Goal: Navigation & Orientation: Understand site structure

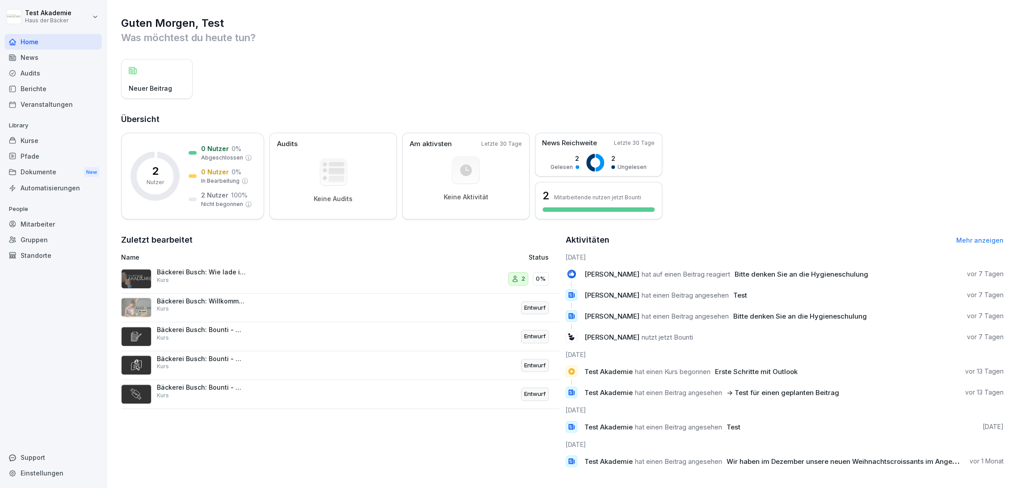
click at [24, 136] on div "Kurse" at bounding box center [52, 141] width 97 height 16
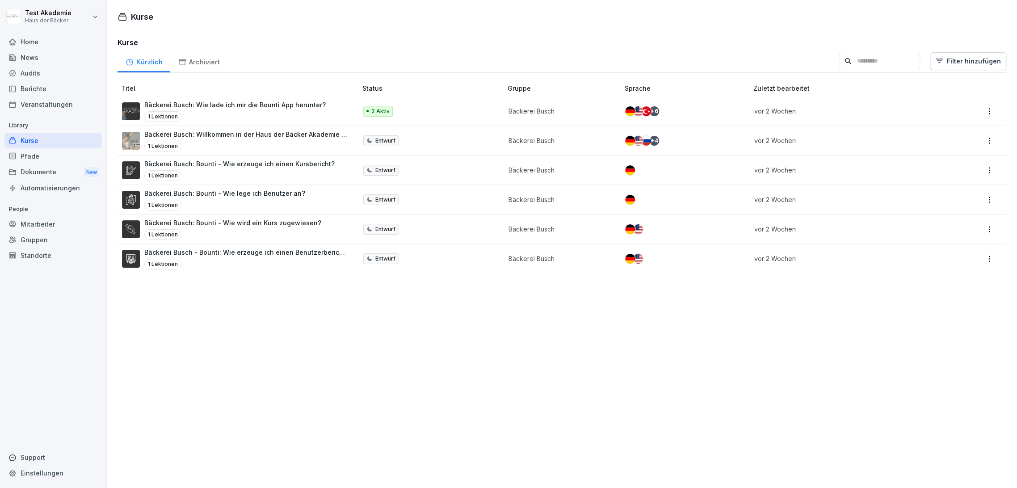
click at [32, 152] on div "Pfade" at bounding box center [52, 156] width 97 height 16
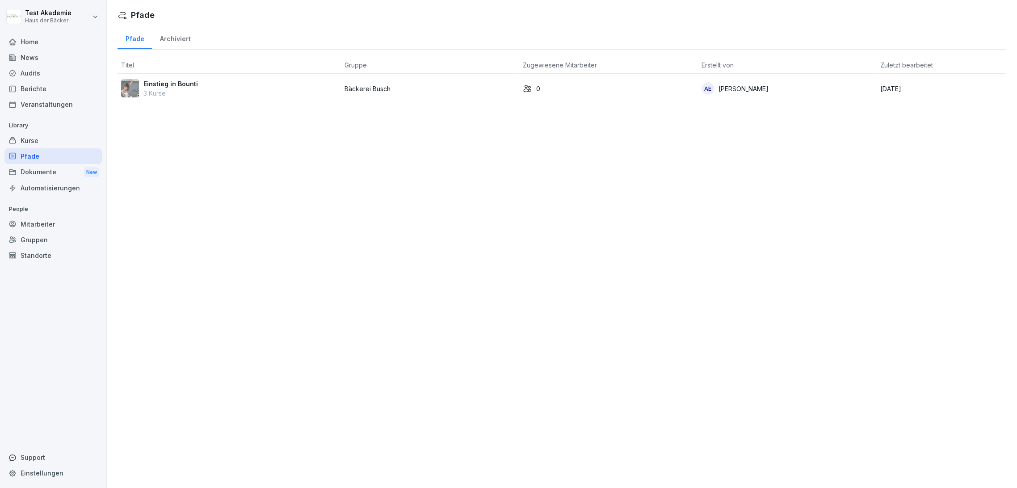
click at [38, 182] on div "Automatisierungen" at bounding box center [52, 188] width 97 height 16
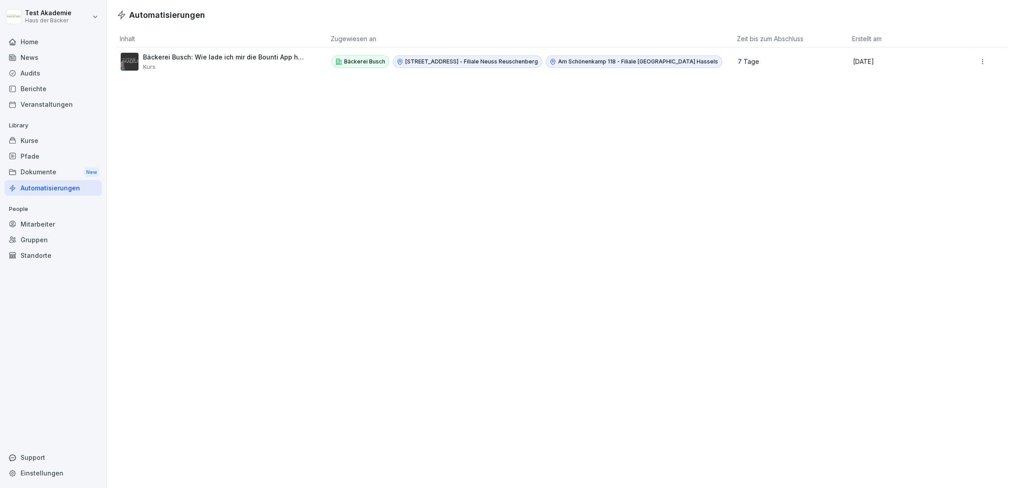
click at [38, 193] on div "Automatisierungen" at bounding box center [52, 188] width 97 height 16
click at [38, 214] on p "People" at bounding box center [52, 209] width 97 height 14
click at [46, 166] on div "Dokumente New" at bounding box center [52, 172] width 97 height 17
click at [45, 158] on div "Pfade" at bounding box center [52, 156] width 97 height 16
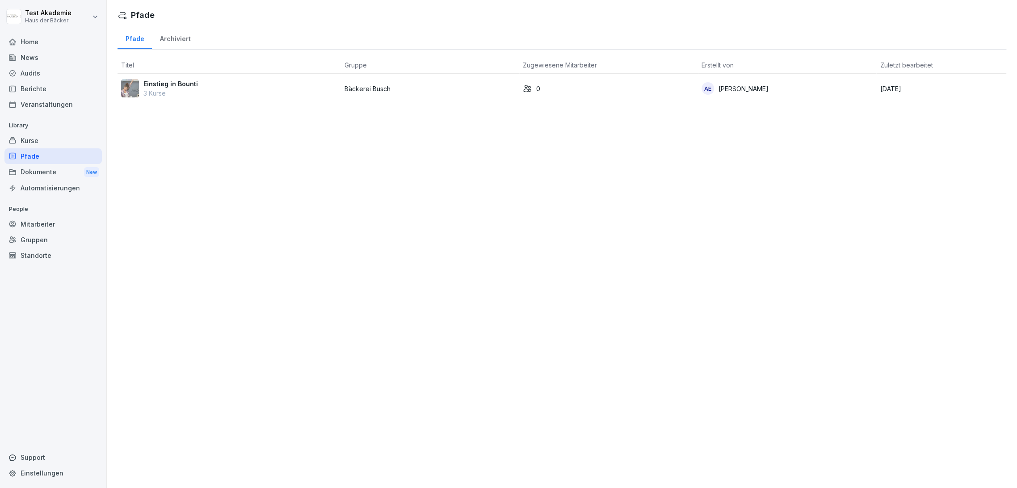
click at [44, 142] on div "Kurse" at bounding box center [52, 141] width 97 height 16
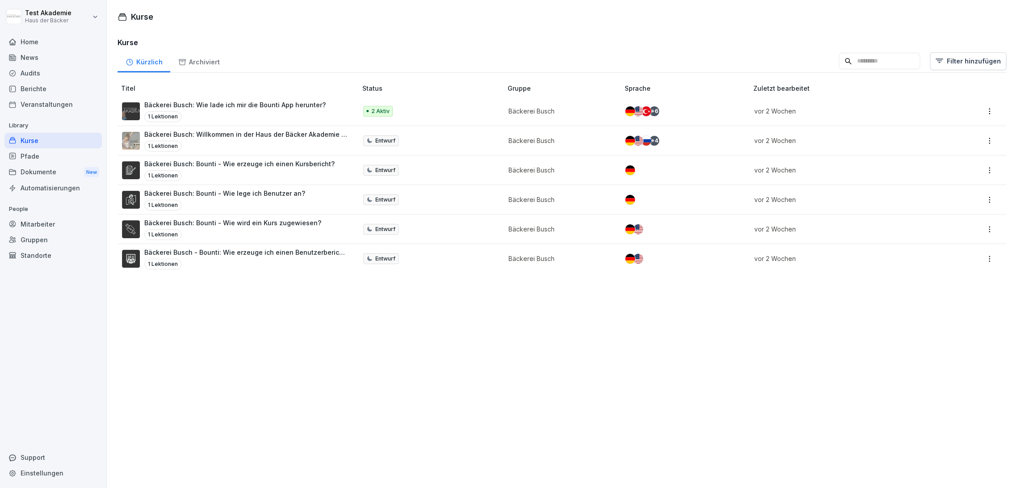
click at [45, 108] on div "Veranstaltungen" at bounding box center [52, 104] width 97 height 16
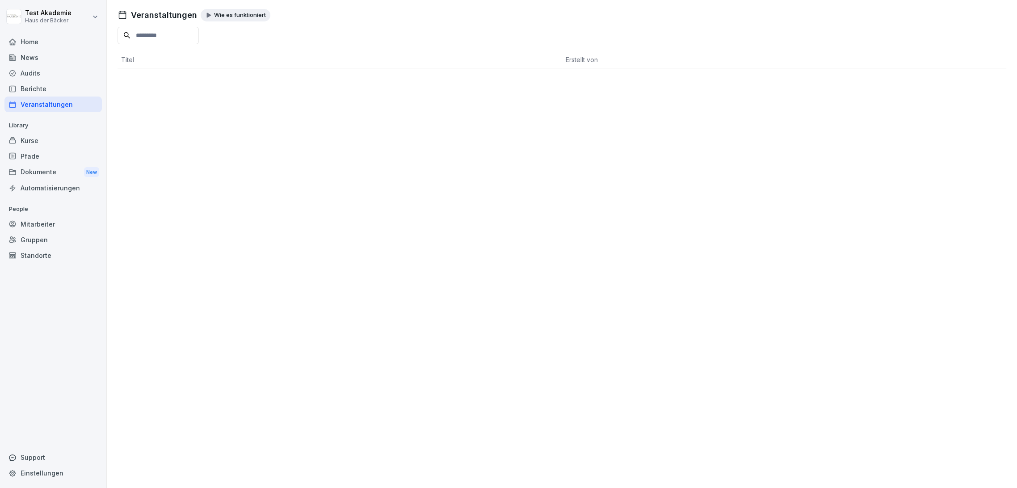
click at [44, 88] on div "Berichte" at bounding box center [52, 89] width 97 height 16
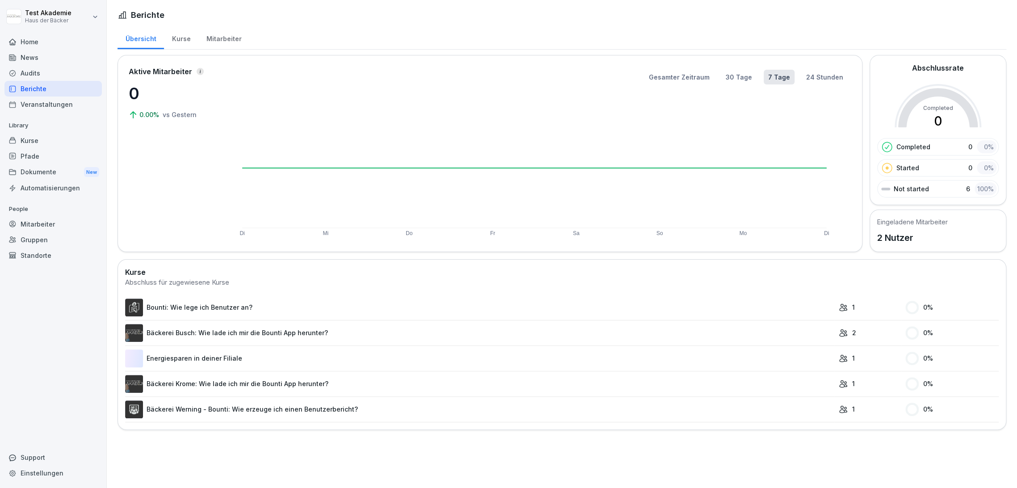
click at [50, 64] on div "News" at bounding box center [52, 58] width 97 height 16
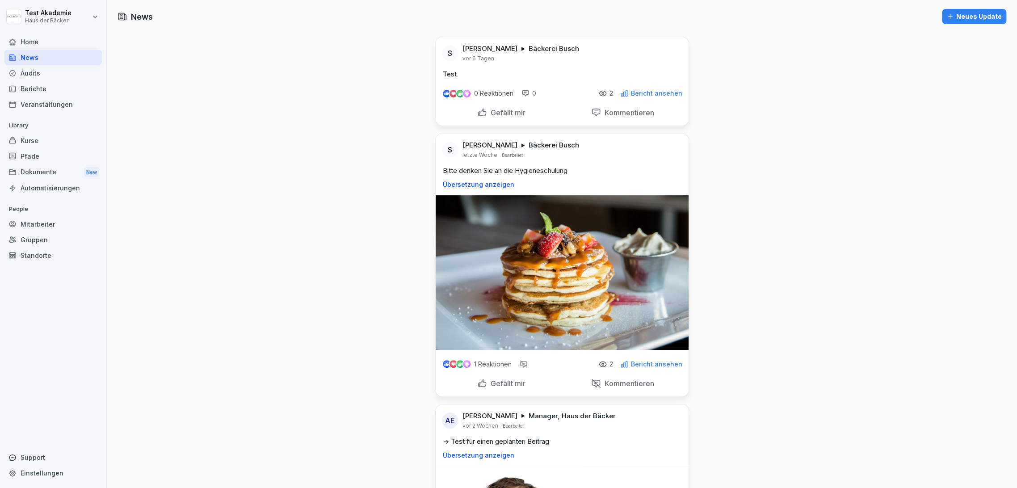
click at [50, 71] on div "Audits" at bounding box center [52, 73] width 97 height 16
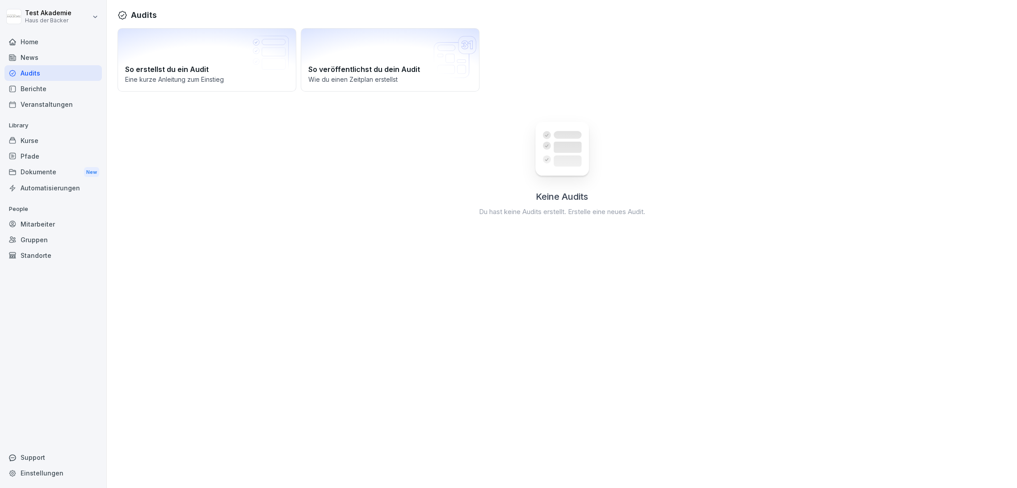
click at [51, 46] on div "Home" at bounding box center [52, 42] width 97 height 16
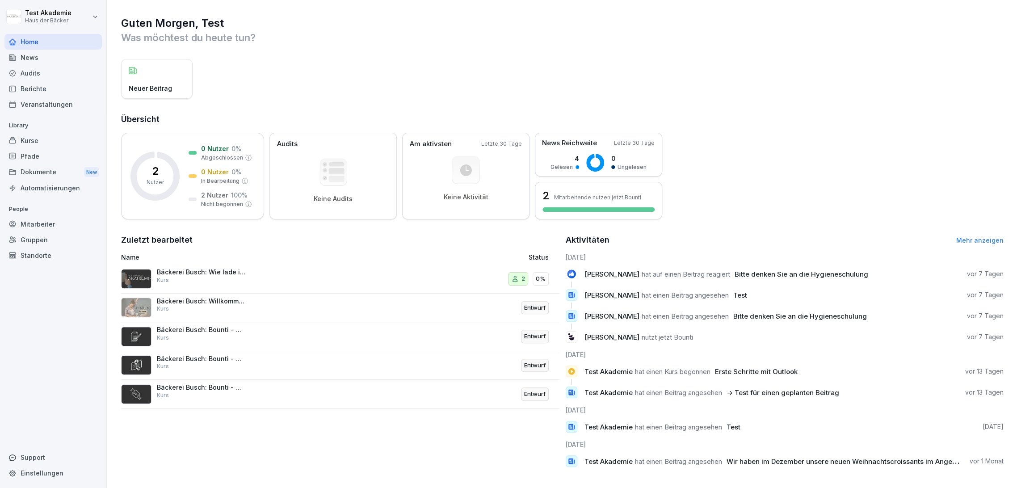
click at [61, 56] on div "Home News Audits Berichte Veranstaltungen" at bounding box center [52, 73] width 97 height 78
click at [61, 60] on div "News" at bounding box center [52, 58] width 97 height 16
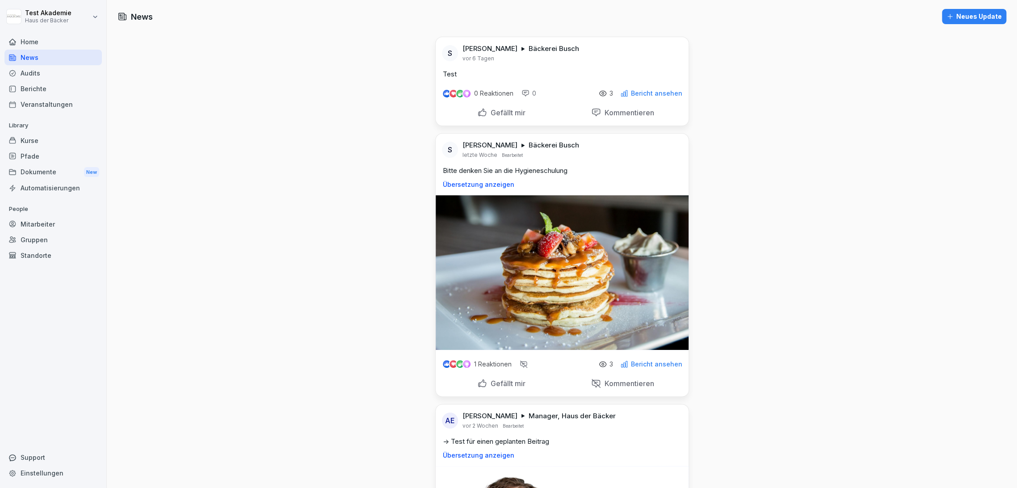
click at [61, 43] on div "Home" at bounding box center [52, 42] width 97 height 16
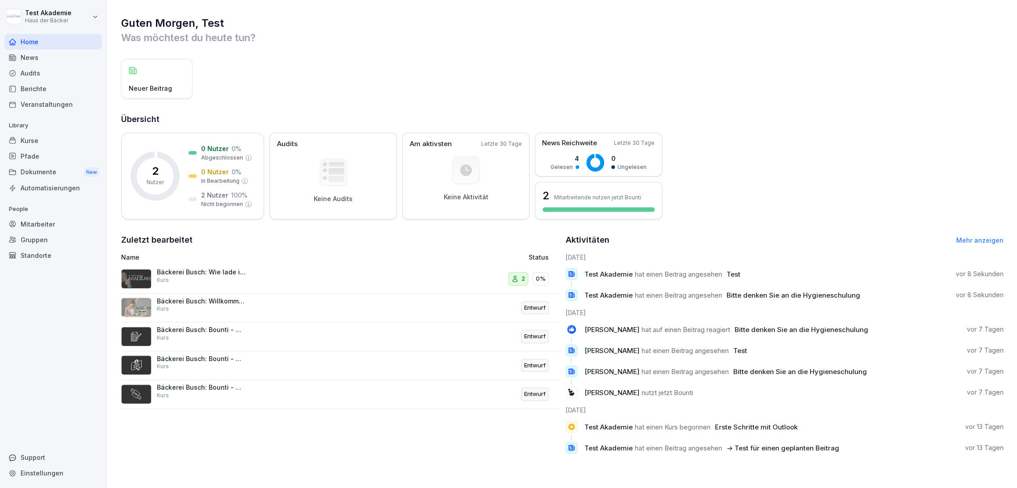
click at [67, 246] on div "Gruppen" at bounding box center [52, 240] width 97 height 16
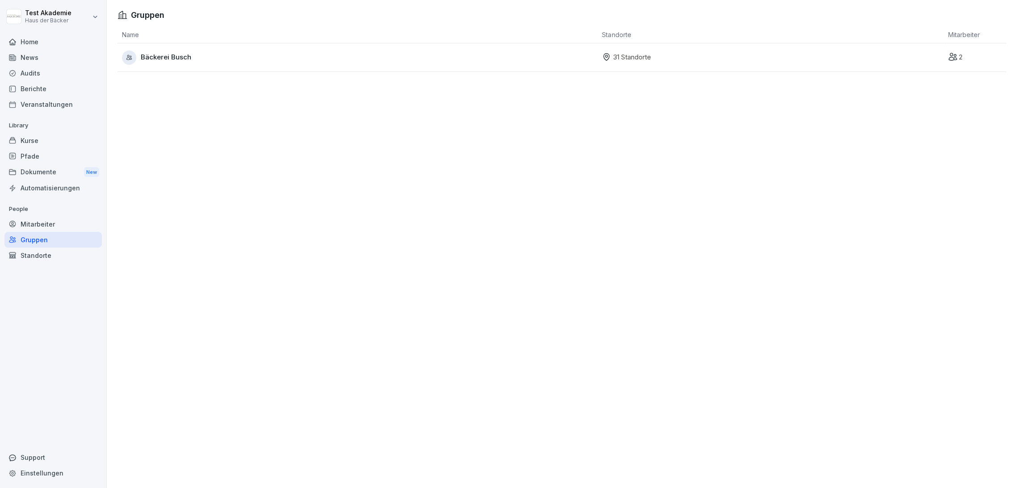
click at [57, 227] on div "Mitarbeiter" at bounding box center [52, 224] width 97 height 16
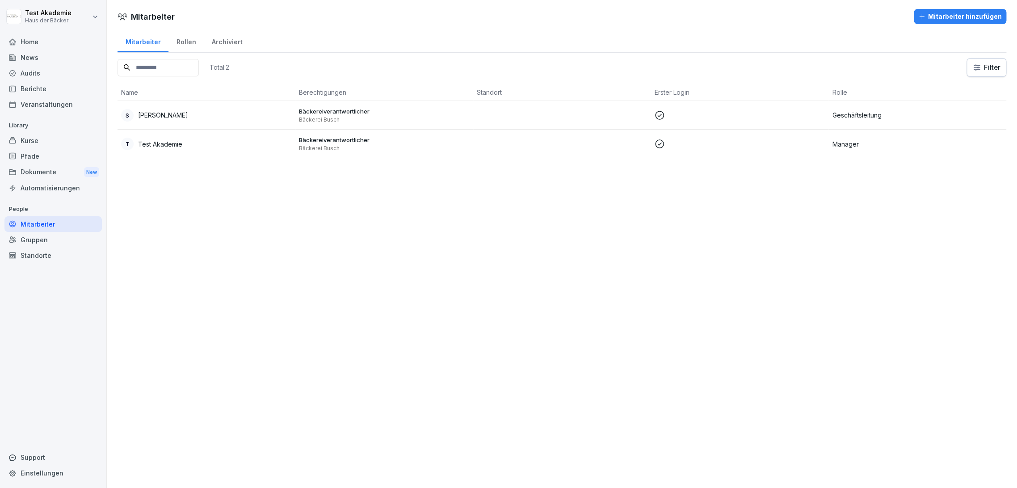
click at [188, 41] on div "Rollen" at bounding box center [185, 40] width 35 height 23
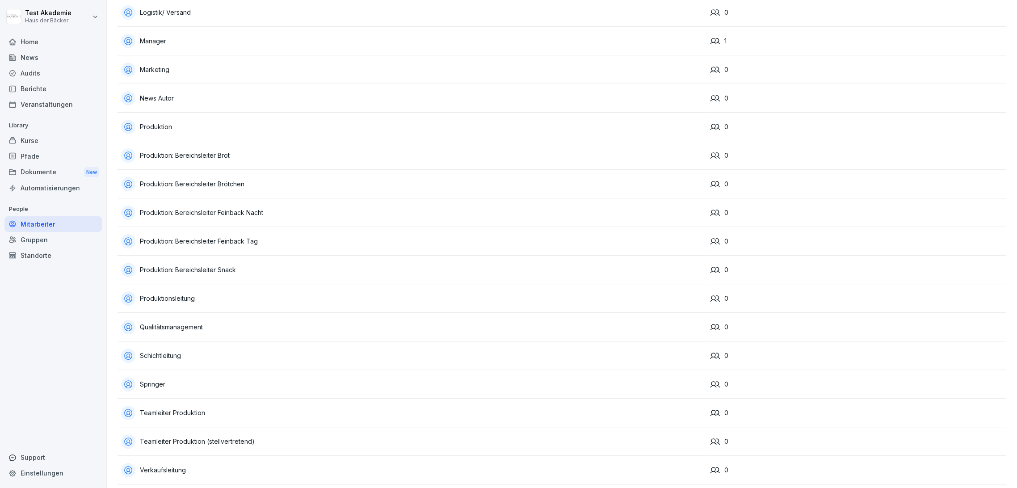
scroll to position [399, 0]
